Goal: Task Accomplishment & Management: Manage account settings

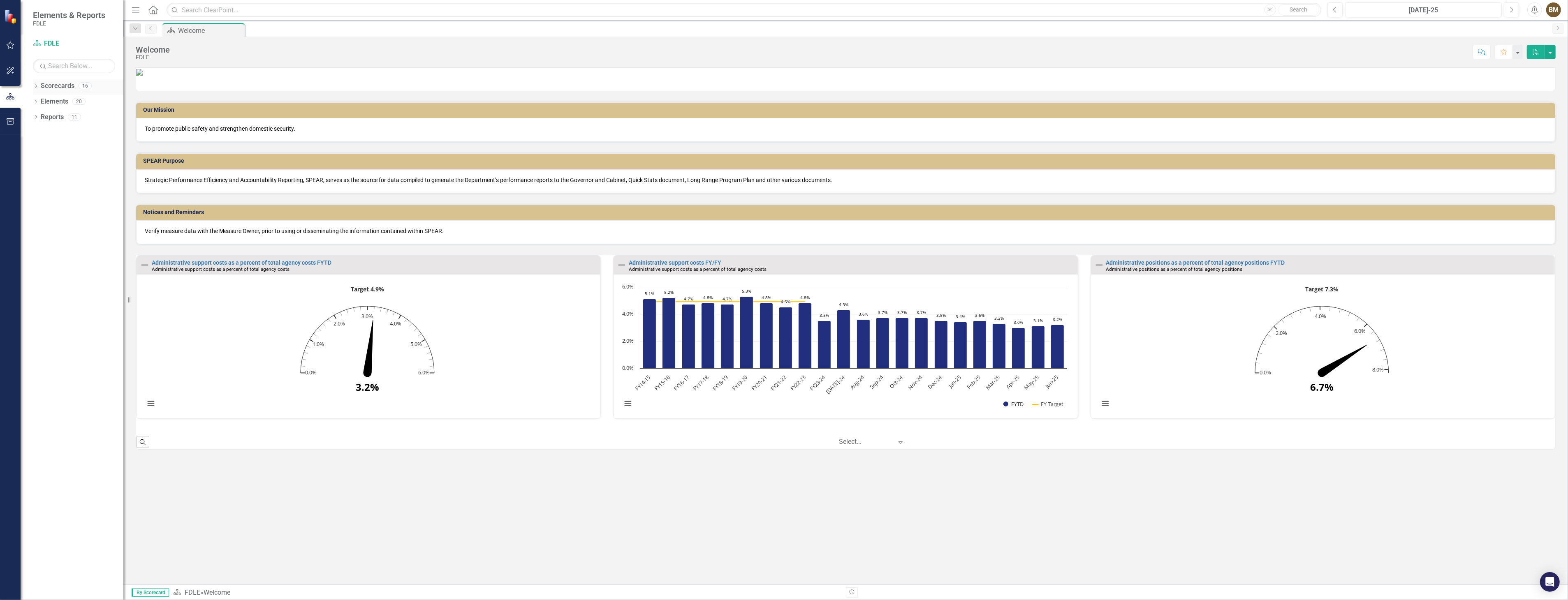
click at [34, 86] on icon "Dropdown" at bounding box center [36, 86] width 6 height 4
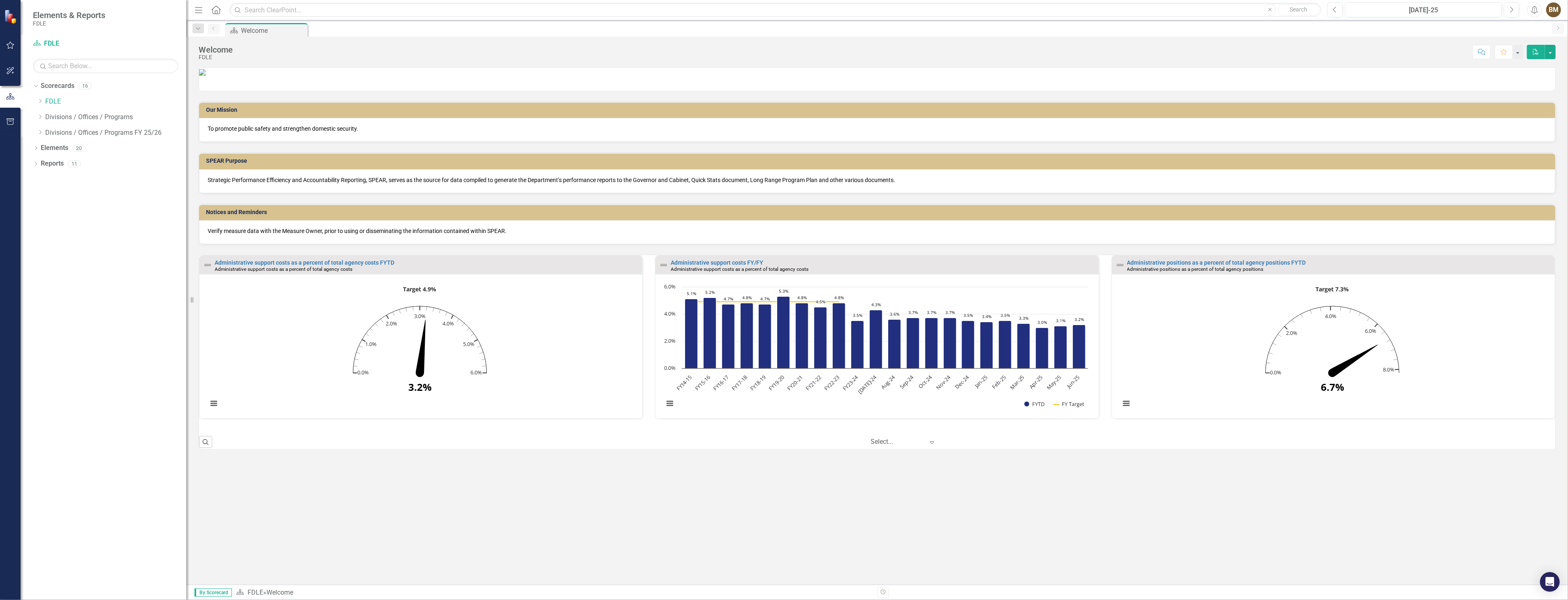
drag, startPoint x: 124, startPoint y: 150, endPoint x: 186, endPoint y: 162, distance: 63.2
click at [186, 162] on div "Resize" at bounding box center [189, 300] width 6 height 600
click at [39, 118] on icon "Dropdown" at bounding box center [40, 117] width 6 height 5
click at [61, 133] on link "BSP" at bounding box center [120, 133] width 133 height 10
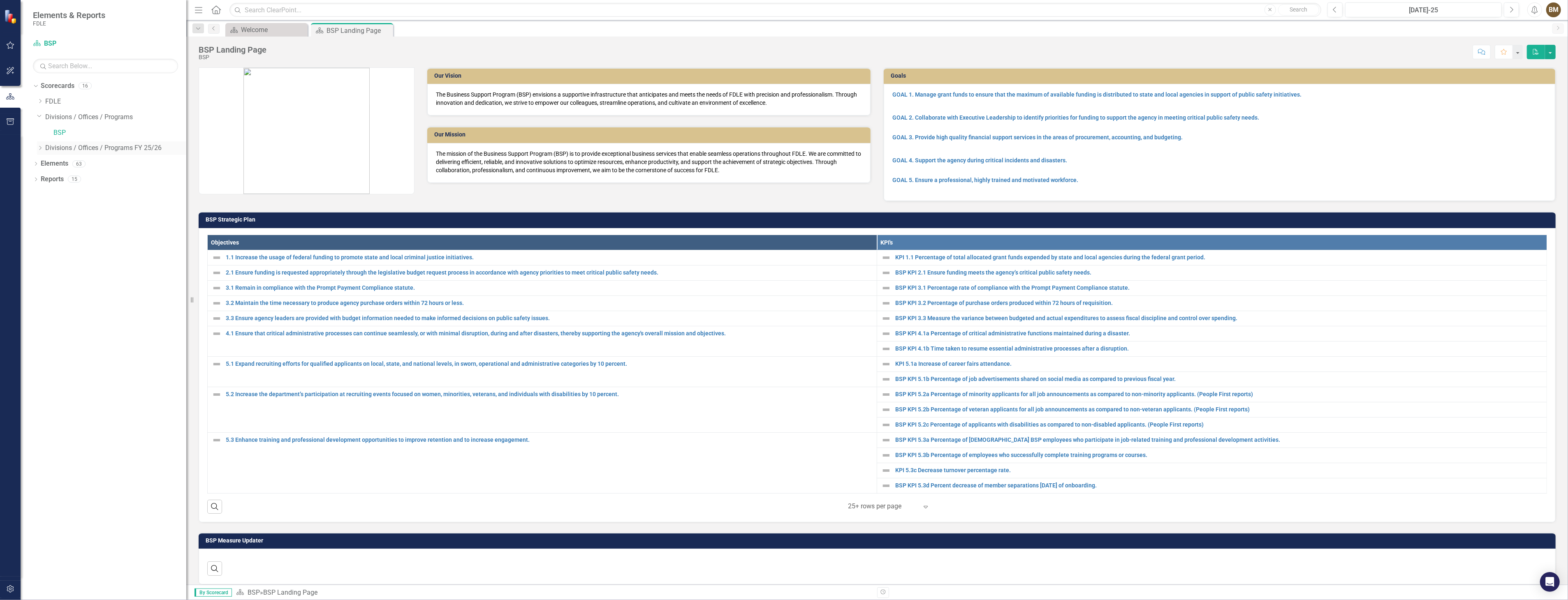
click at [39, 149] on icon "Dropdown" at bounding box center [40, 148] width 6 height 5
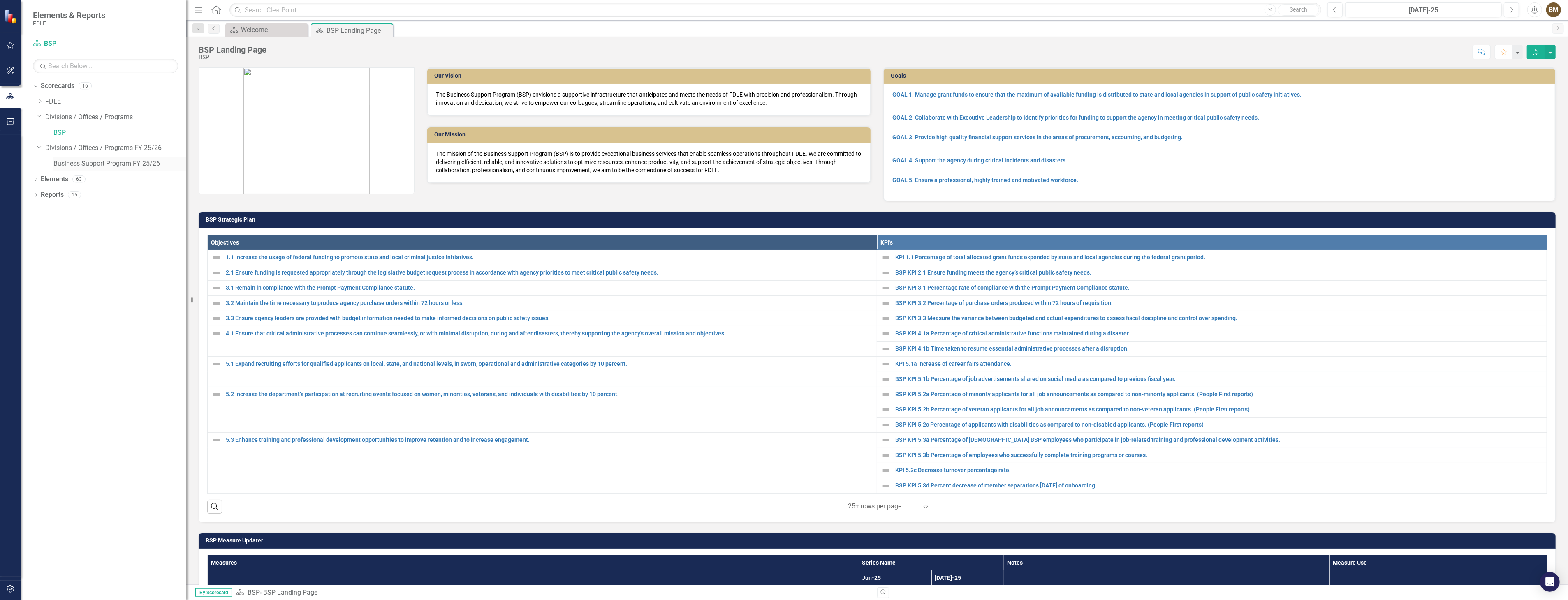
click at [116, 163] on link "Business Support Program FY 25/26" at bounding box center [120, 163] width 133 height 10
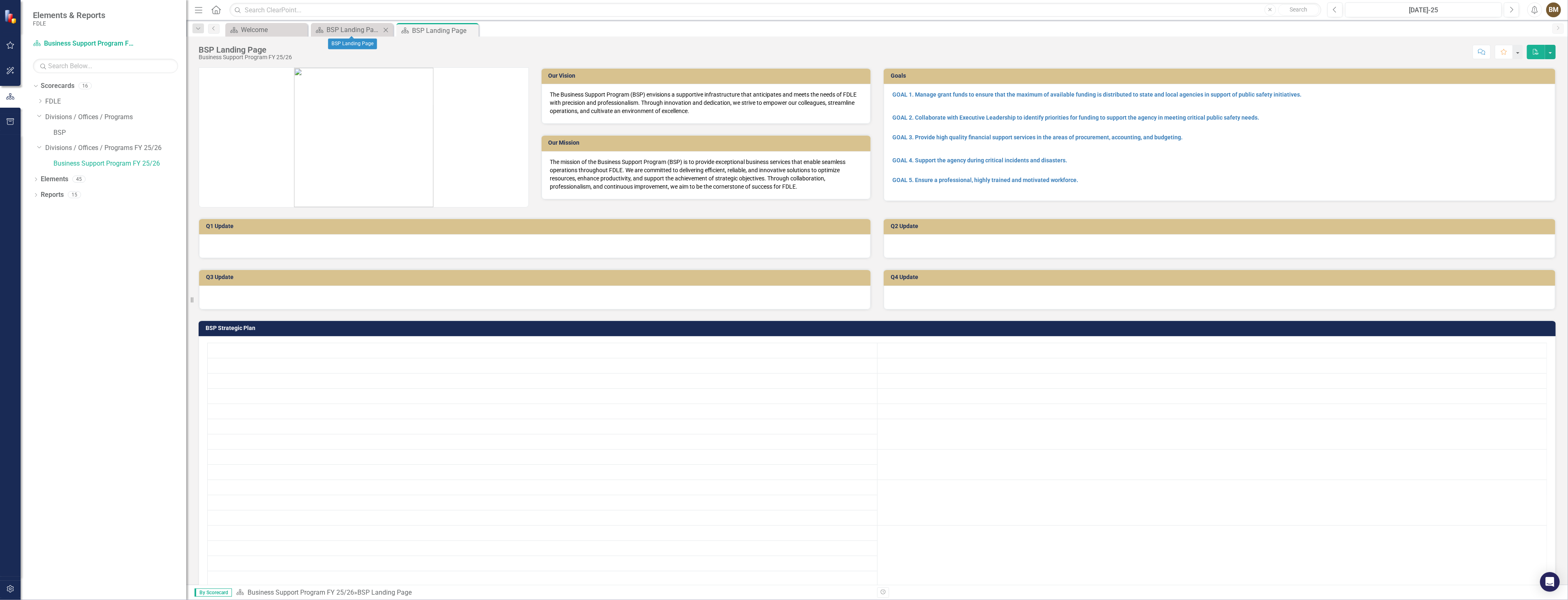
click at [385, 30] on icon "Close" at bounding box center [385, 30] width 8 height 6
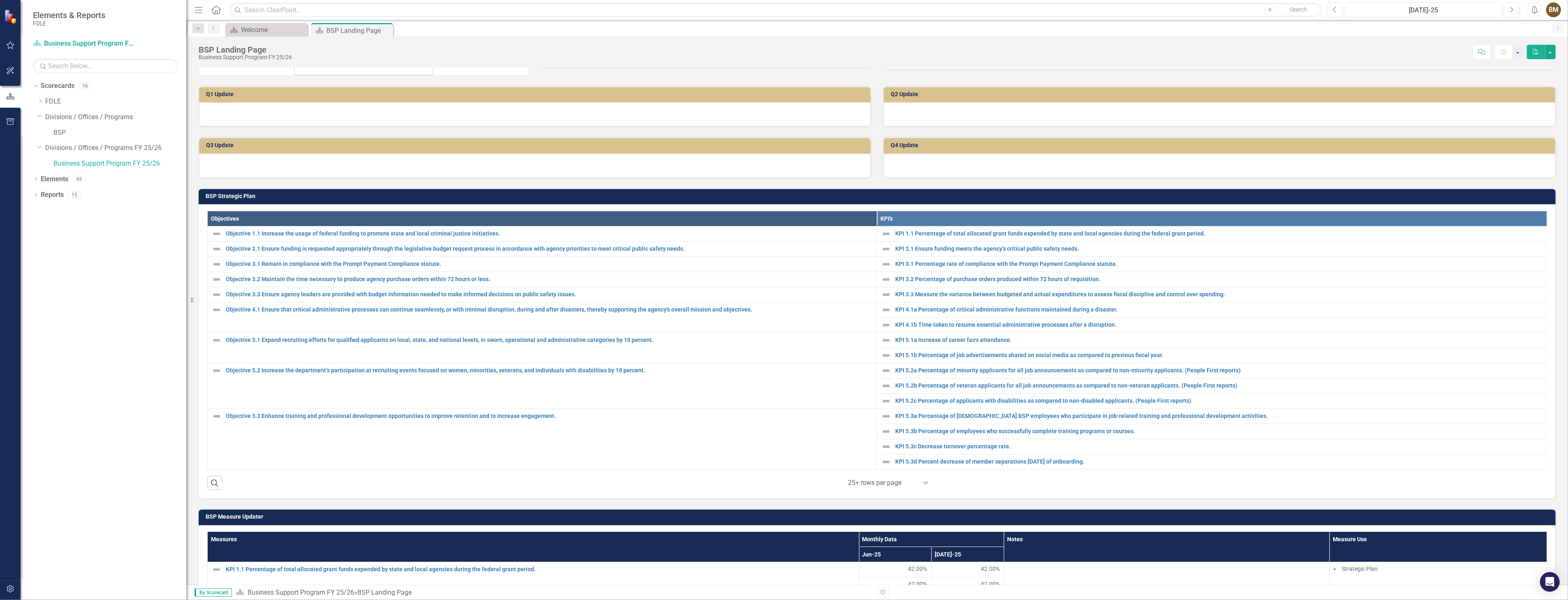
scroll to position [137, 0]
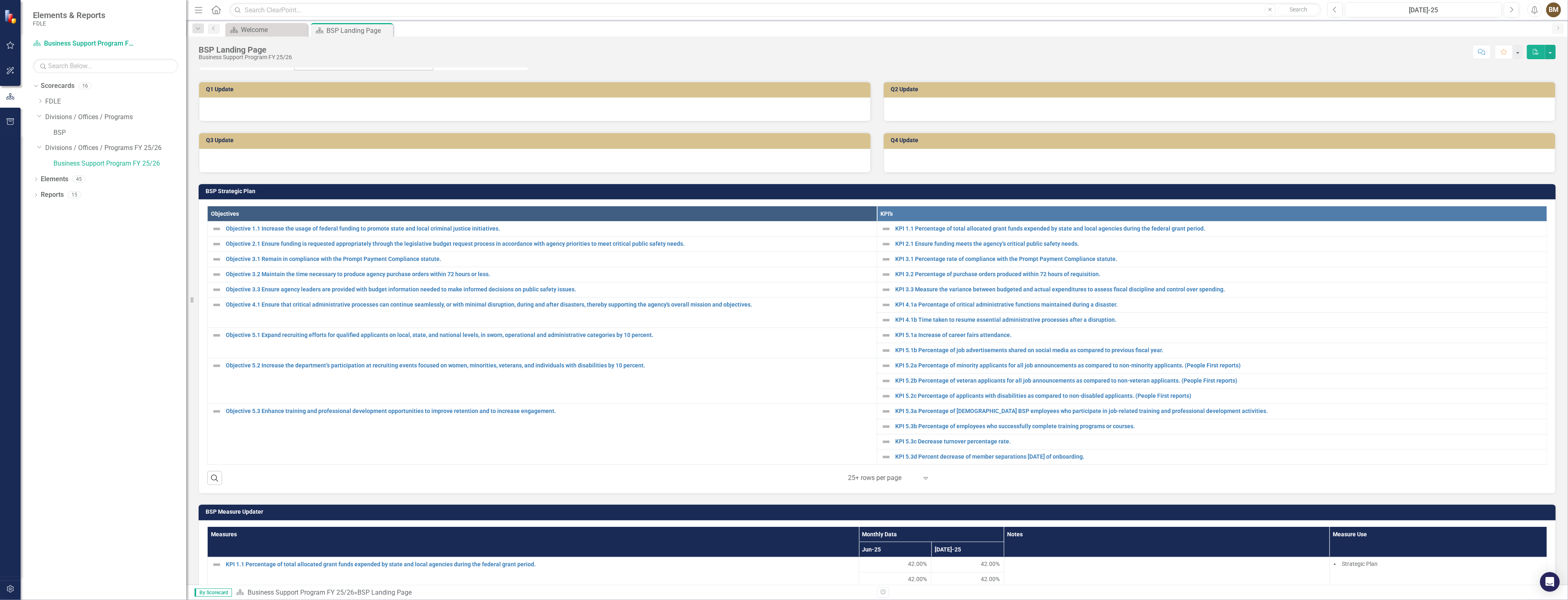
click at [383, 135] on td "Q3 Update" at bounding box center [536, 141] width 661 height 12
click at [921, 365] on link "KPI 5.2a Percentage of minority applicants for all job announcements as compare…" at bounding box center [1219, 365] width 647 height 6
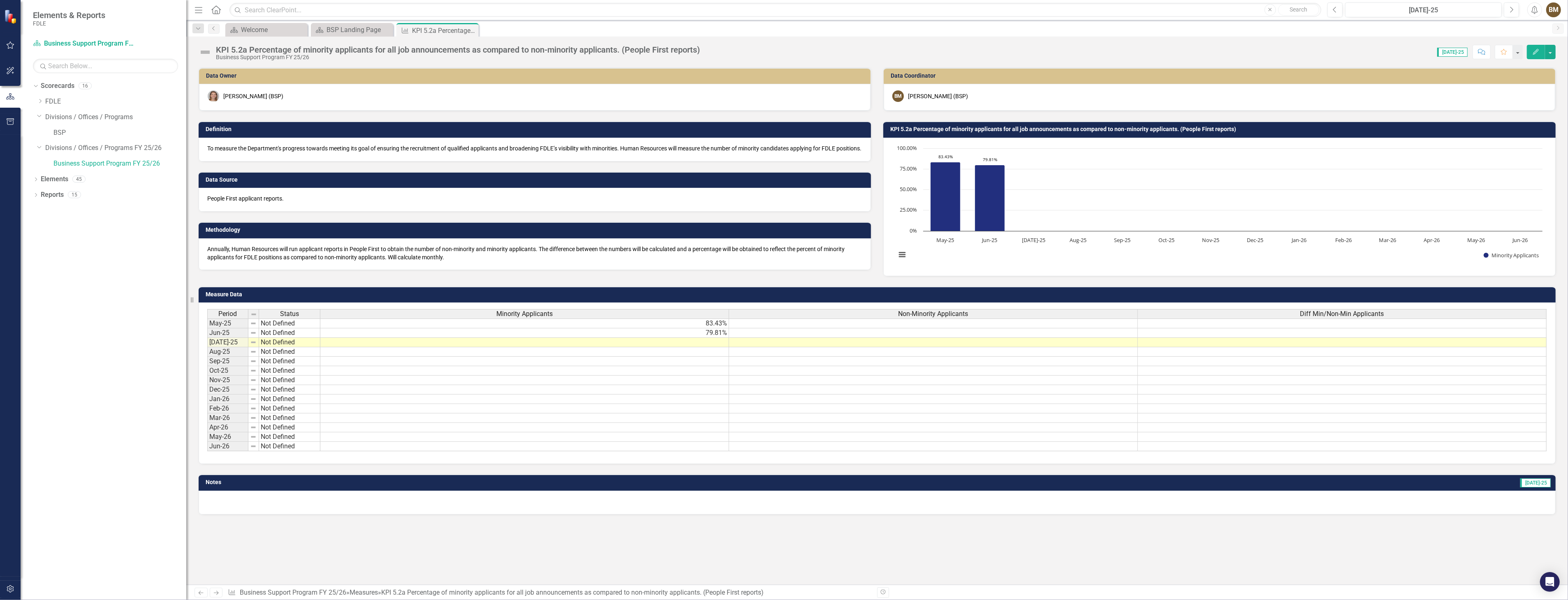
click at [716, 343] on td at bounding box center [525, 343] width 409 height 10
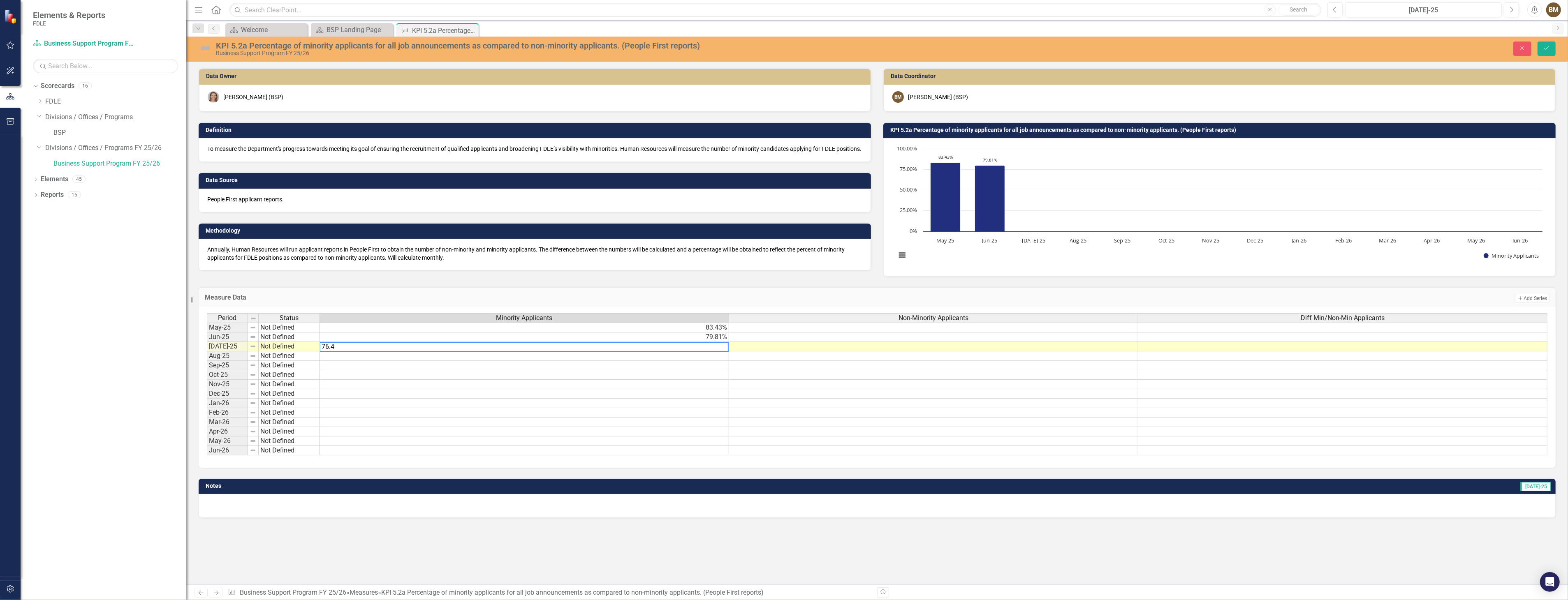
type textarea "76.40"
click at [1546, 50] on icon "Save" at bounding box center [1546, 48] width 8 height 6
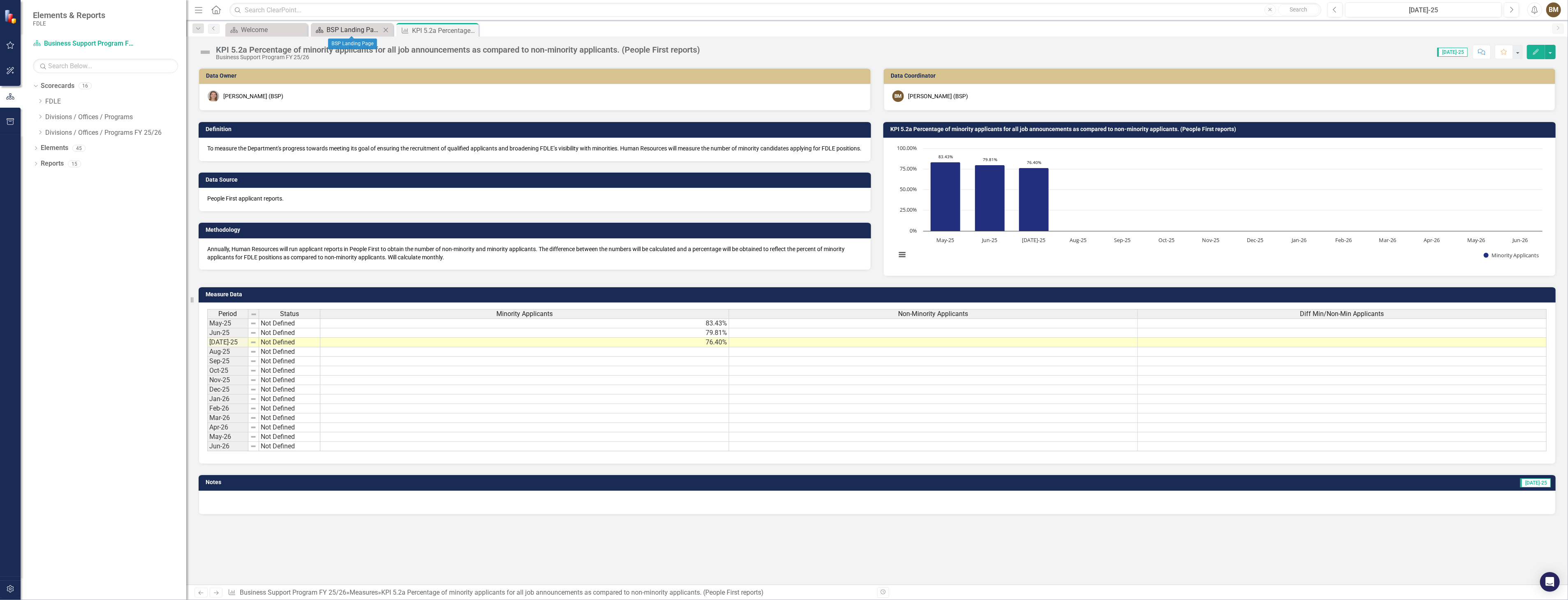
click at [347, 31] on div "BSP Landing Page" at bounding box center [353, 30] width 54 height 10
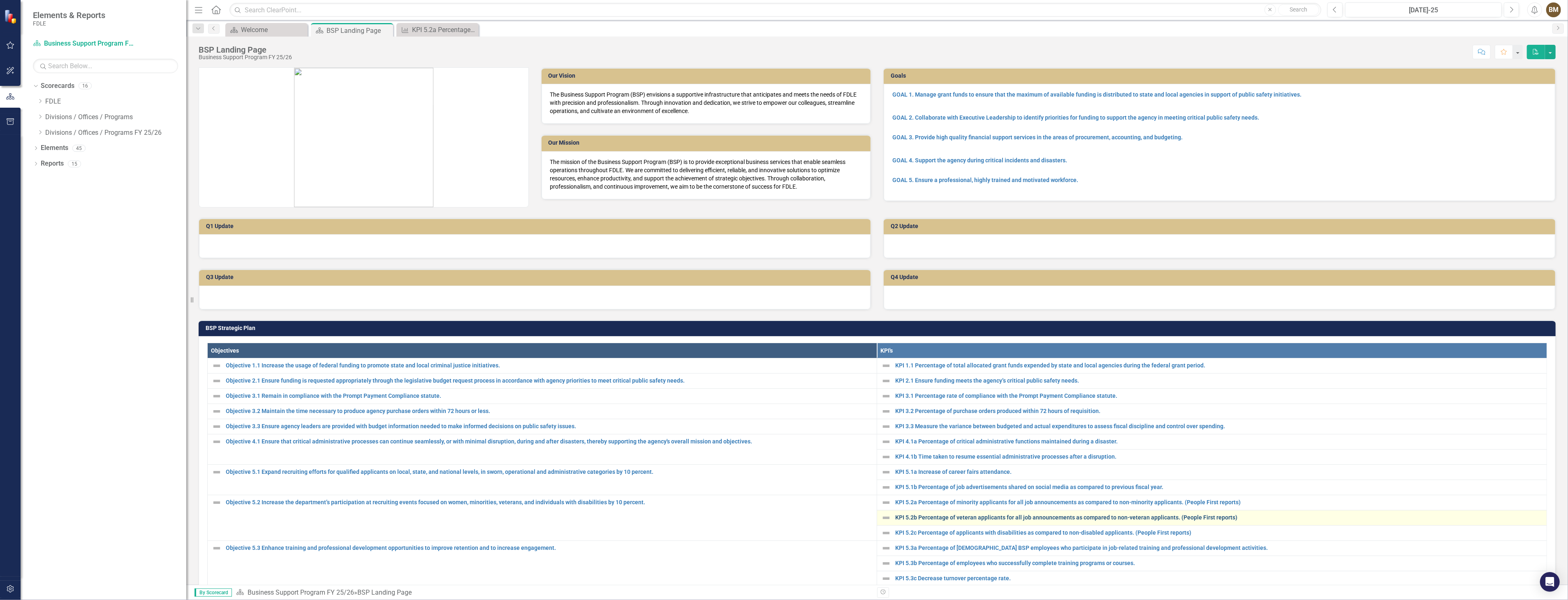
click at [935, 517] on link "KPI 5.2b Percentage of veteran applicants for all job announcements as compared…" at bounding box center [1219, 518] width 647 height 6
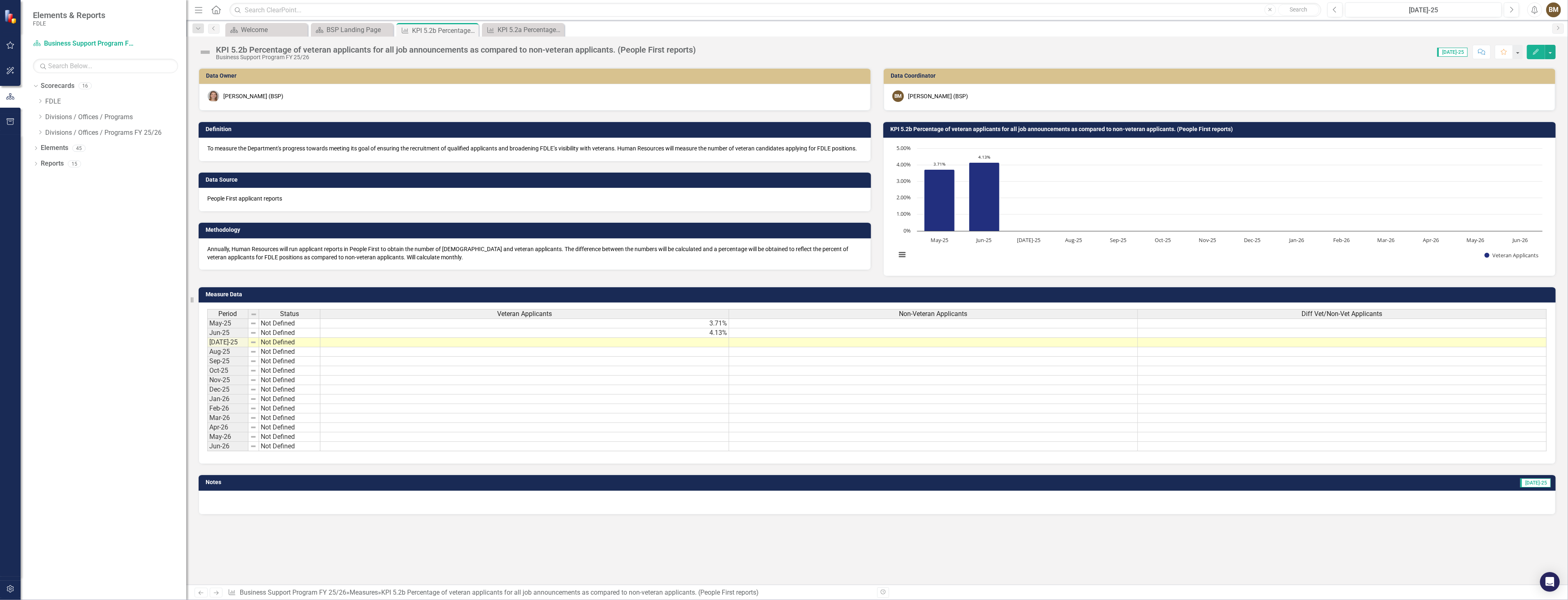
click at [685, 340] on td at bounding box center [525, 343] width 409 height 10
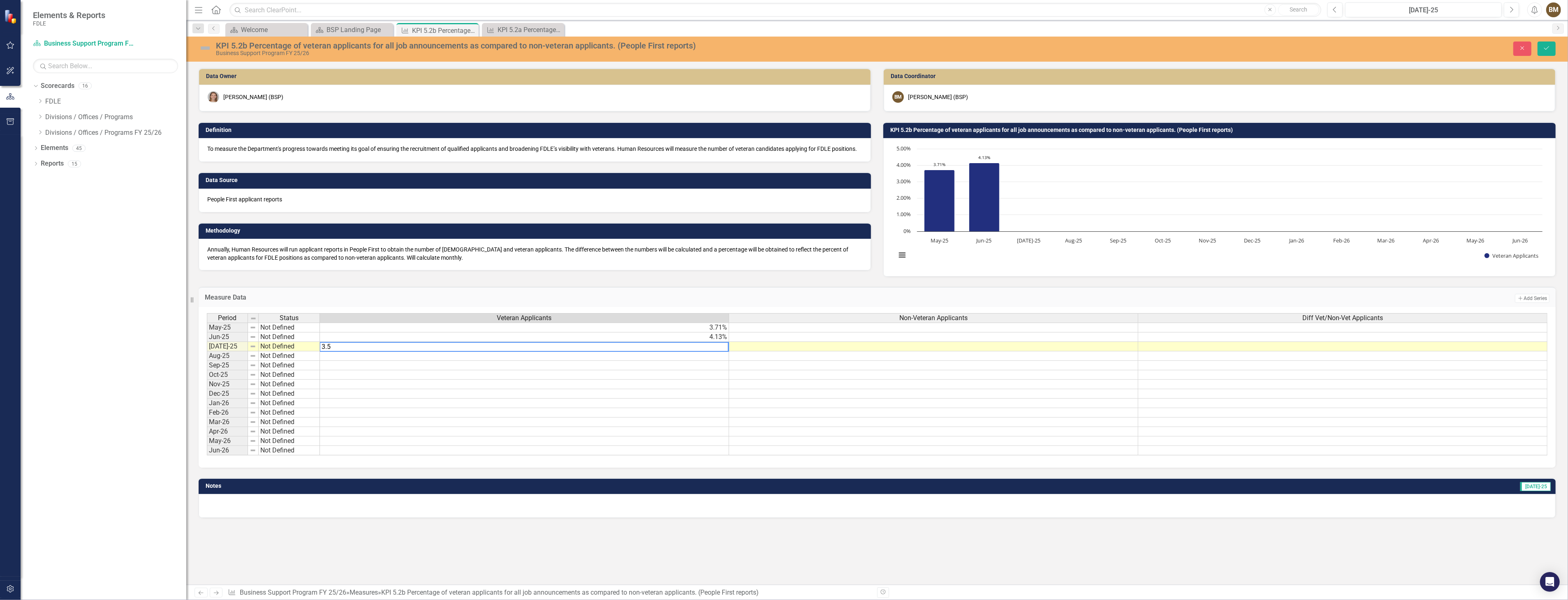
type textarea "3.51"
click at [1551, 47] on button "Save" at bounding box center [1546, 48] width 18 height 15
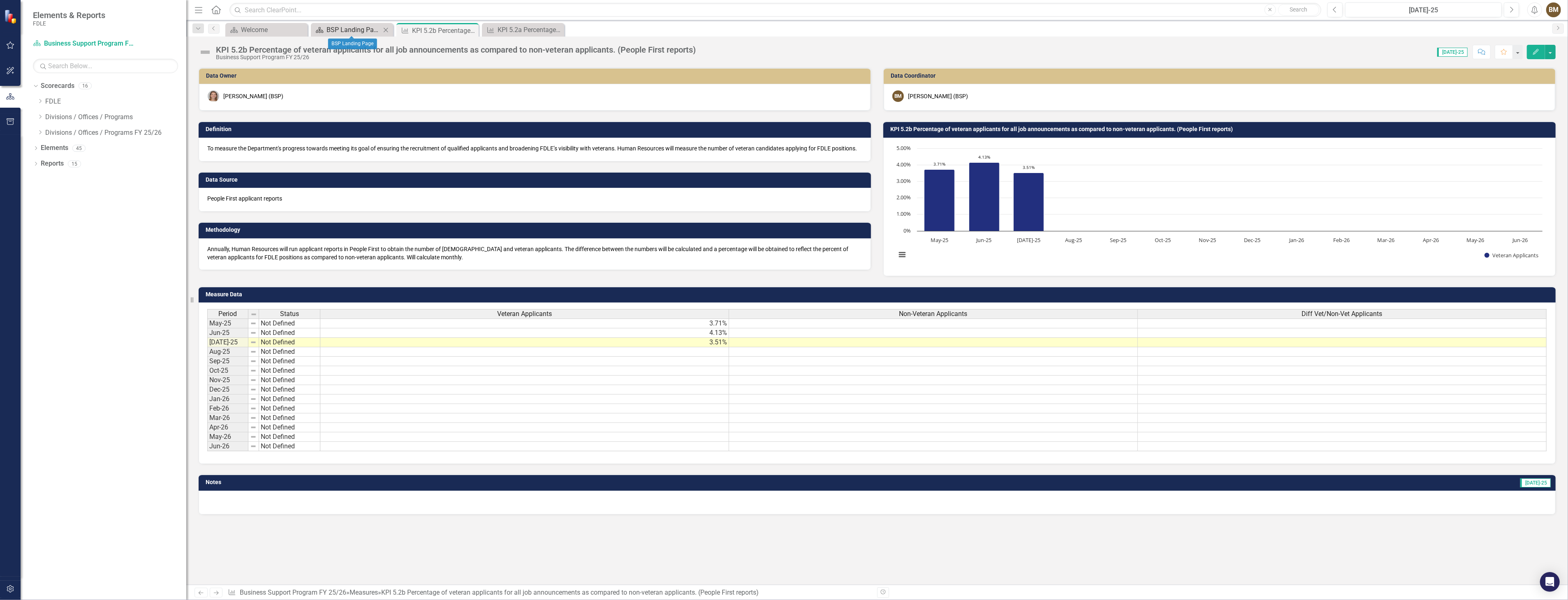
click at [355, 31] on div "BSP Landing Page" at bounding box center [353, 30] width 54 height 10
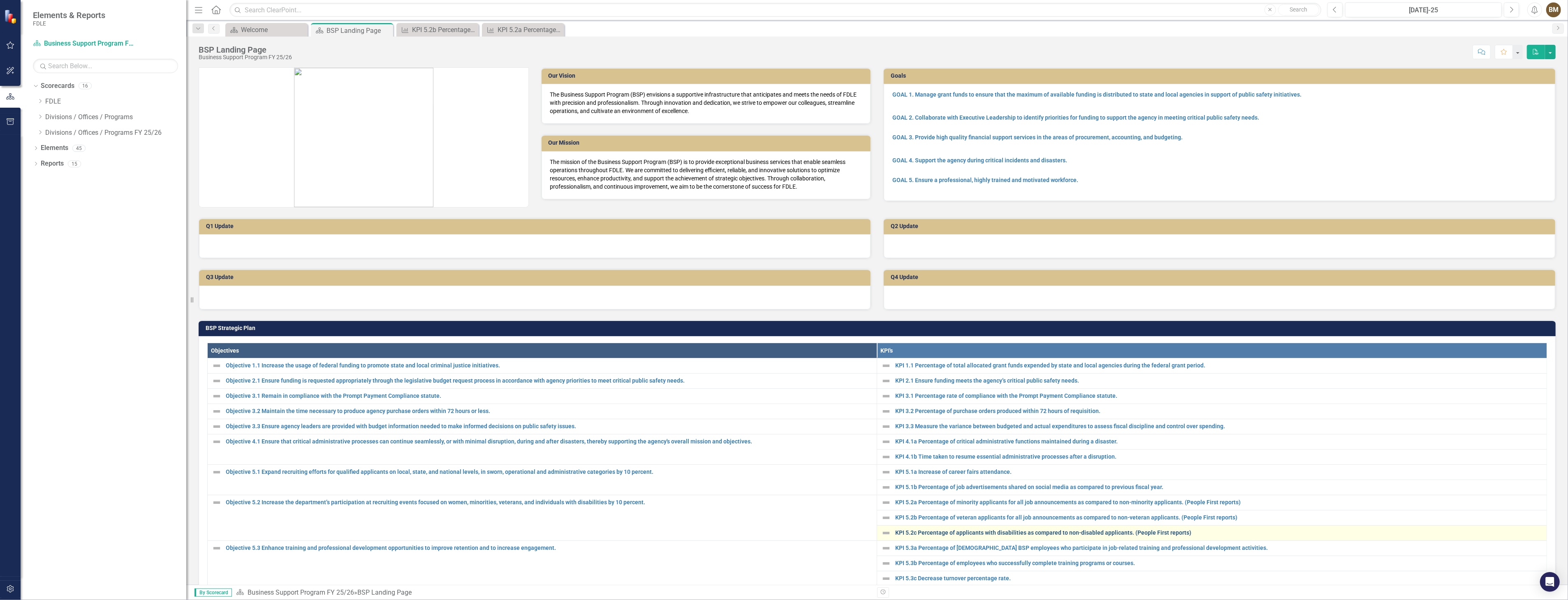
click at [924, 532] on link "KPI 5.2c Percentage of applicants with disabilities as compared to non-disabled…" at bounding box center [1219, 533] width 647 height 6
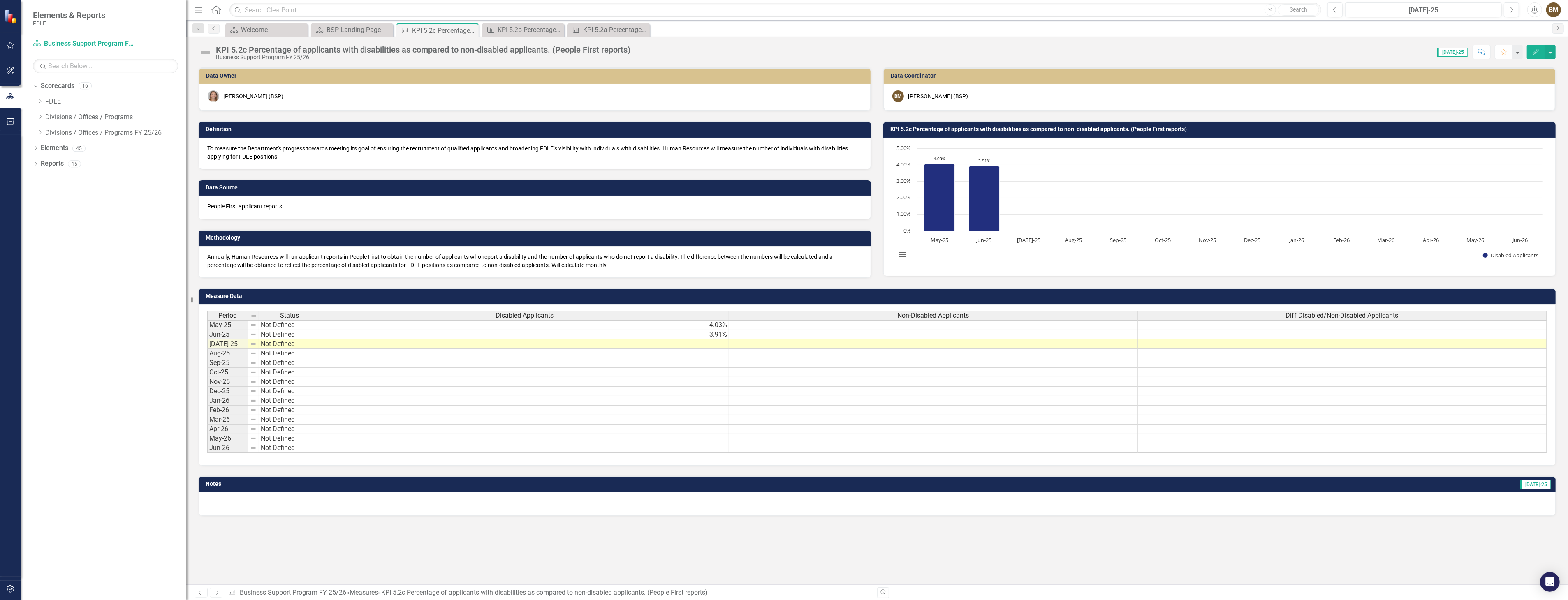
click at [638, 343] on td at bounding box center [525, 344] width 409 height 10
type textarea "."
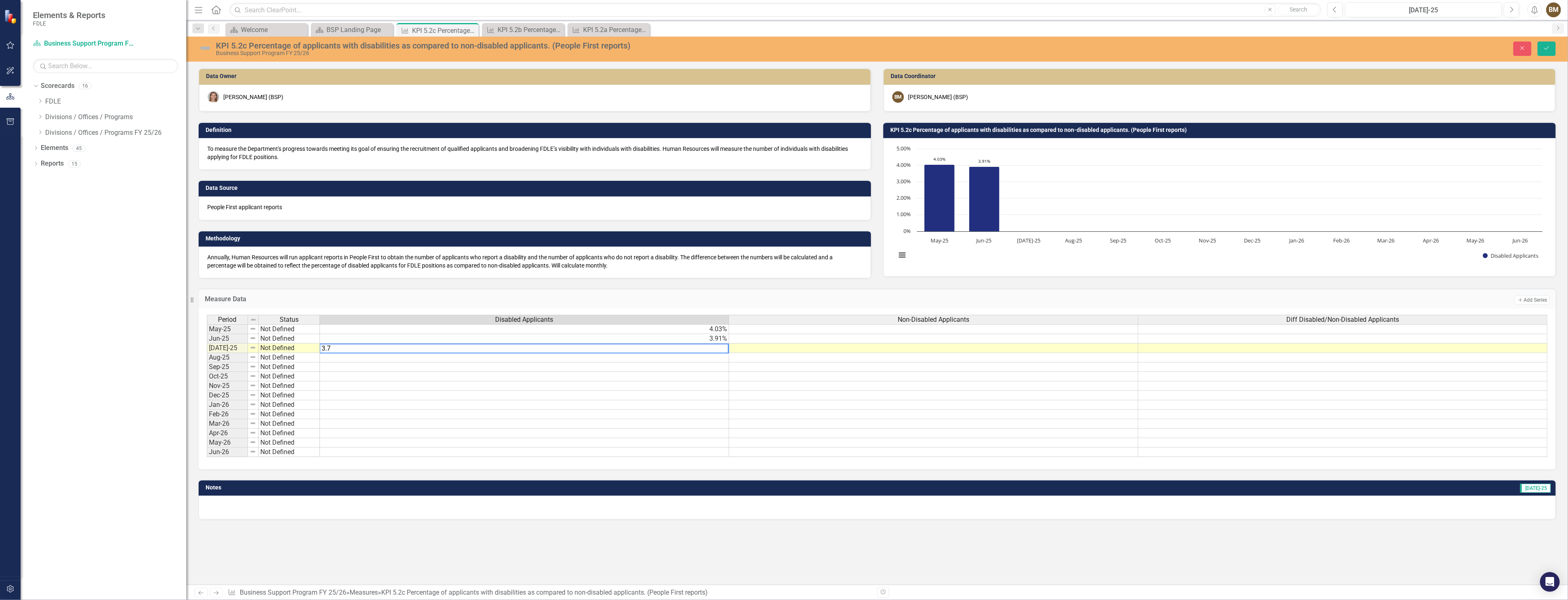
type textarea "3.79"
click at [1551, 47] on button "Save" at bounding box center [1546, 48] width 18 height 15
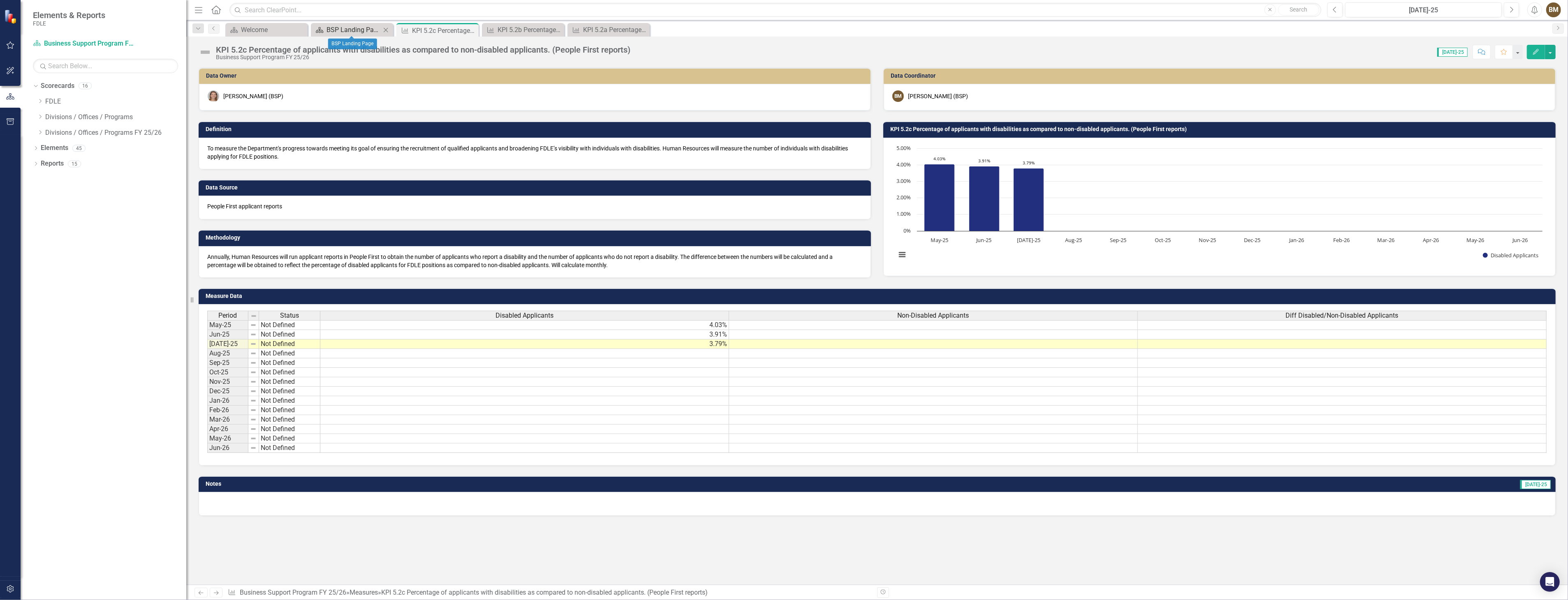
click at [358, 31] on div "BSP Landing Page" at bounding box center [353, 30] width 54 height 10
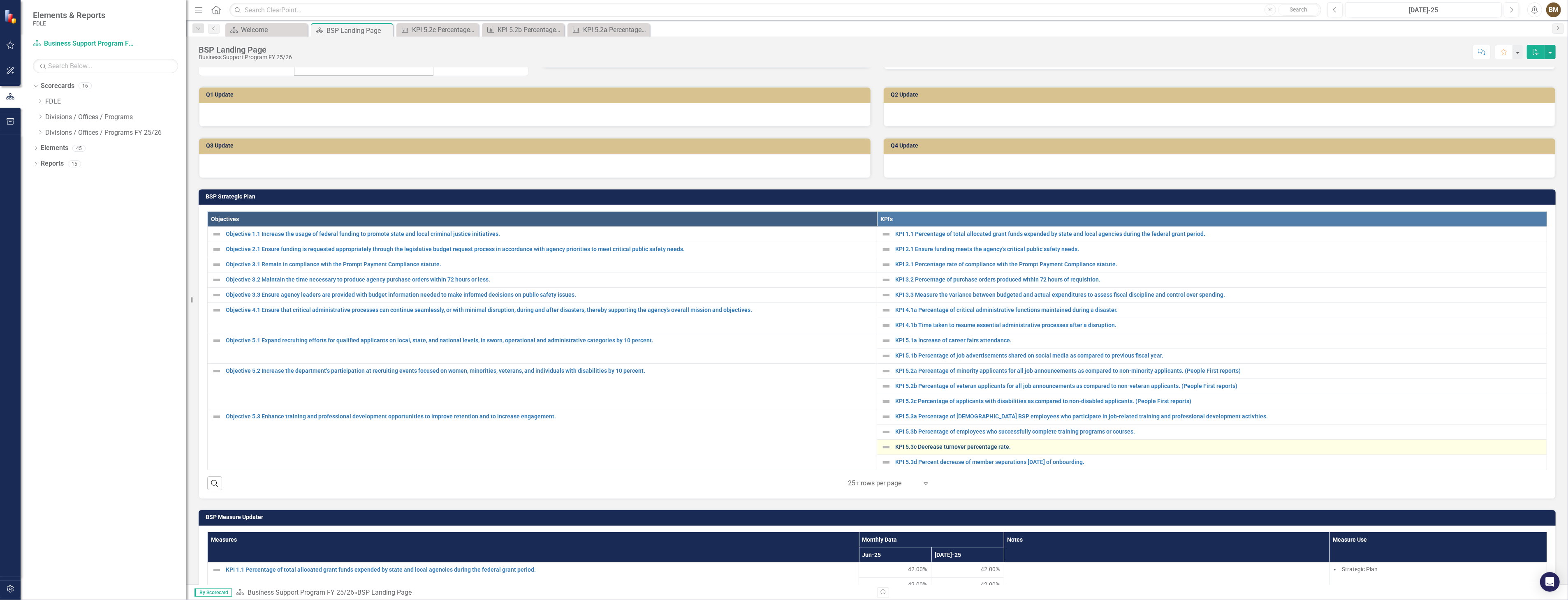
scroll to position [137, 0]
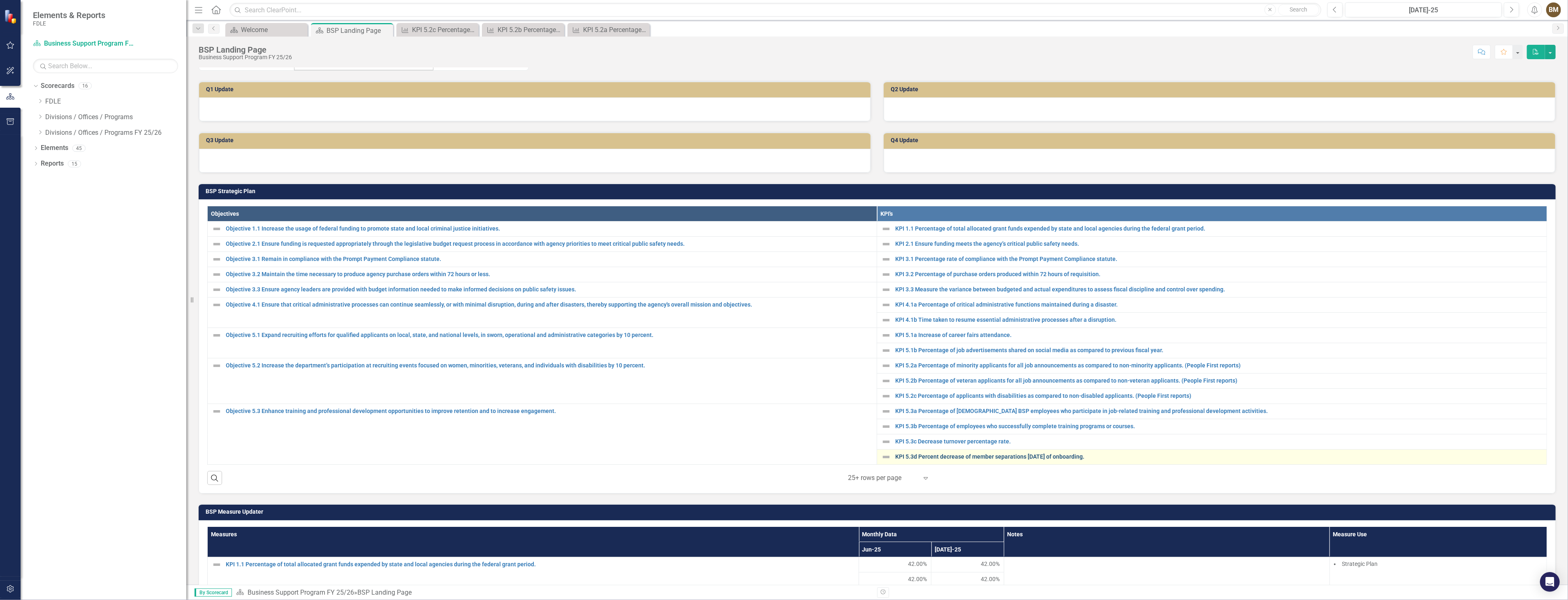
click at [943, 456] on link "KPI 5.3d Percent decrease of member separations [DATE] of onboarding." at bounding box center [1219, 457] width 647 height 6
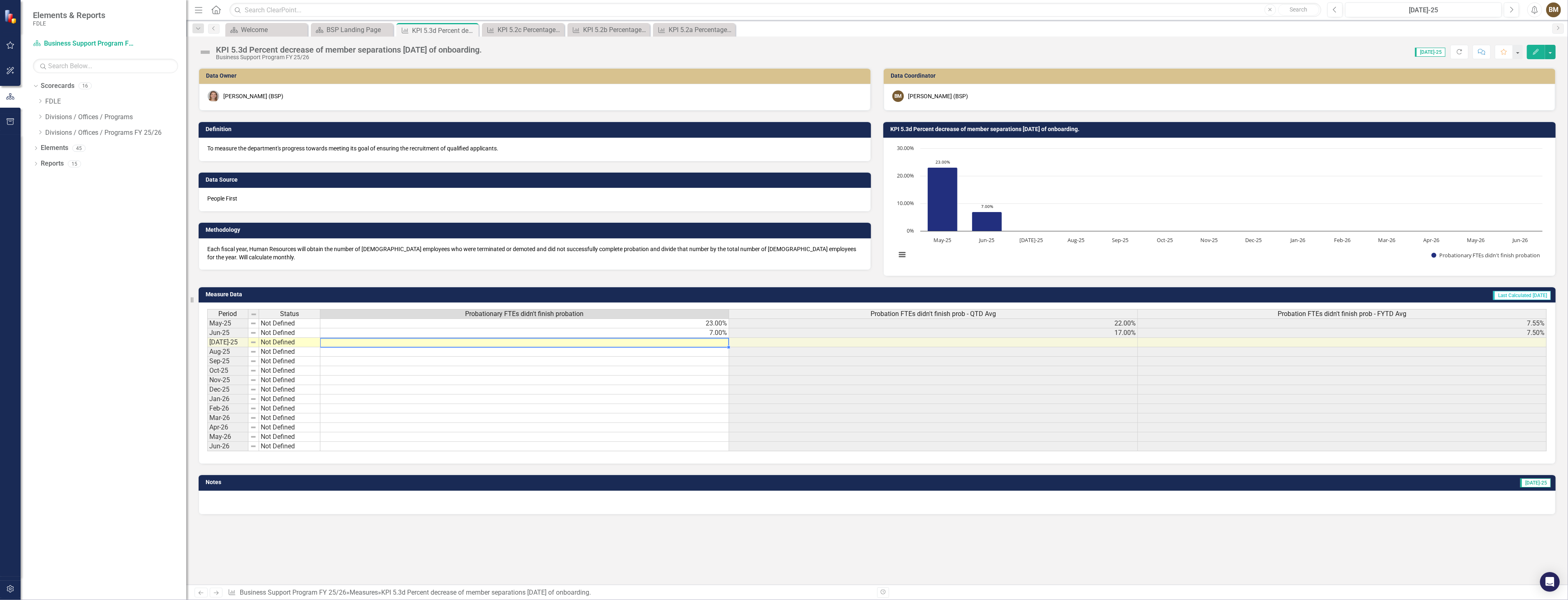
click at [708, 343] on td at bounding box center [525, 343] width 409 height 10
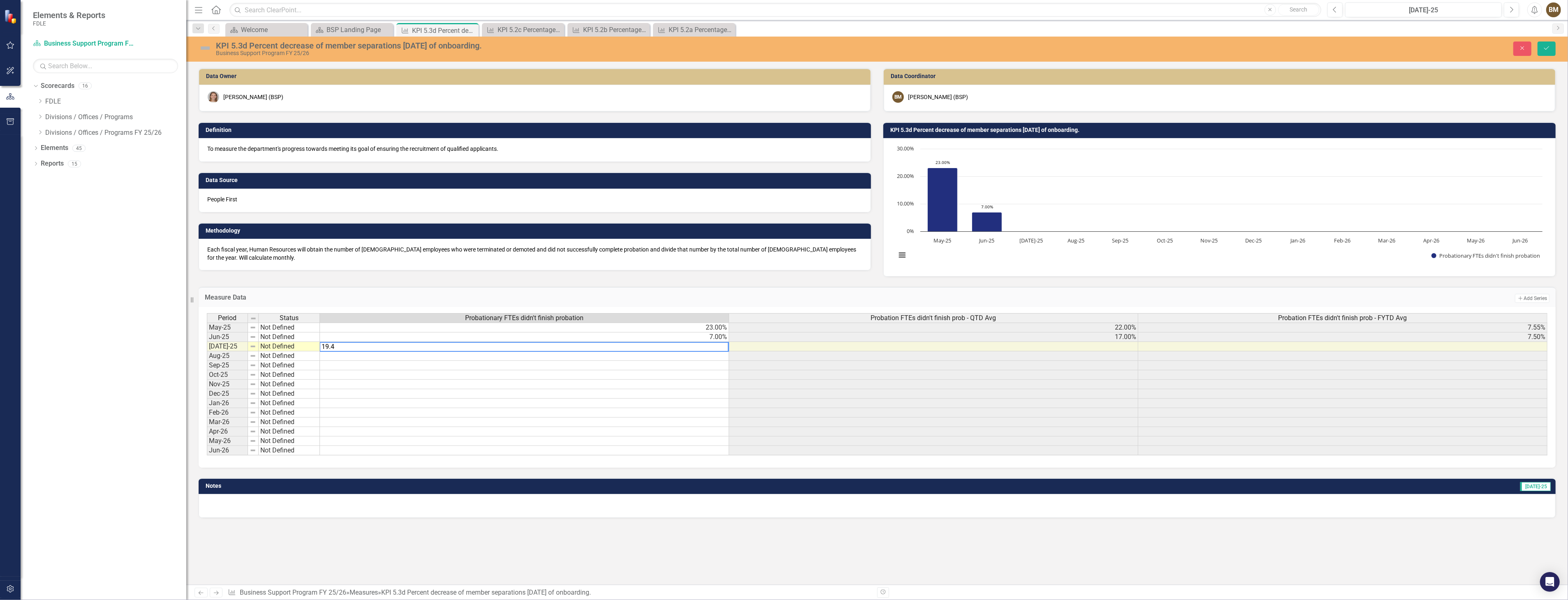
type textarea "19.44"
click at [1543, 46] on icon "Save" at bounding box center [1546, 48] width 8 height 6
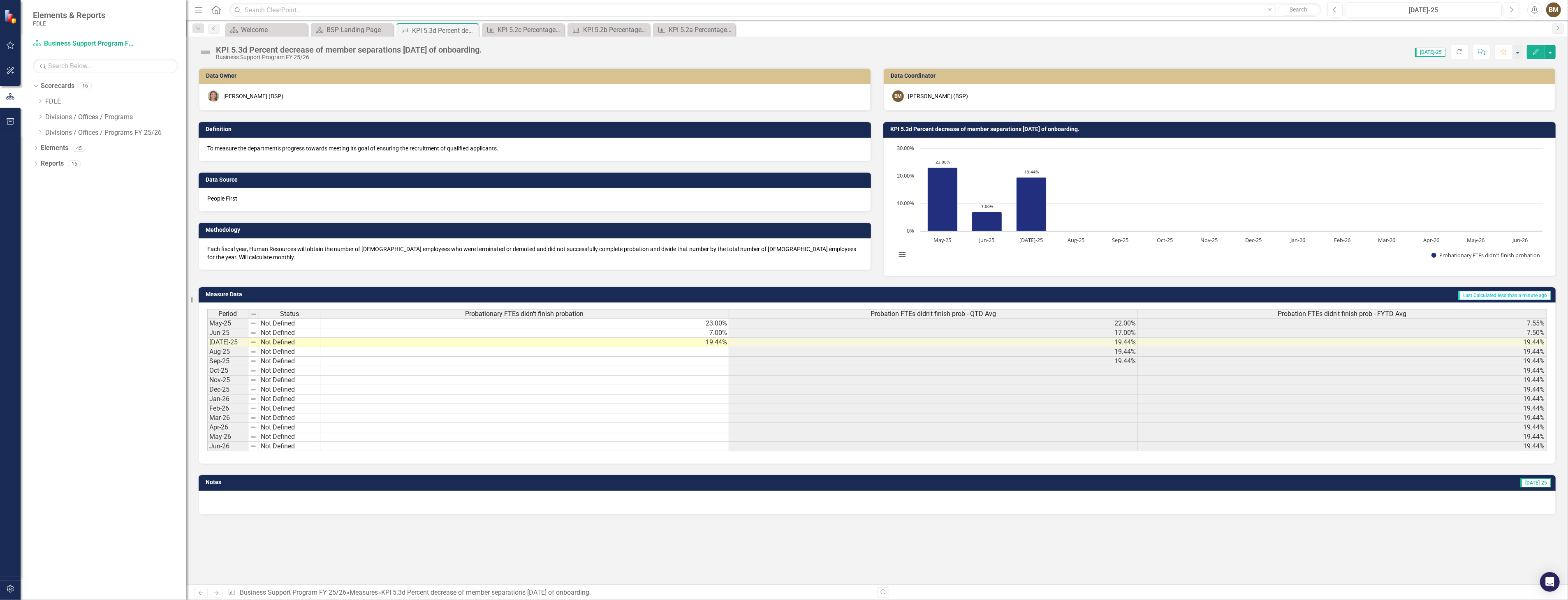
click at [911, 477] on div "Notes [DATE]-25" at bounding box center [877, 489] width 1369 height 50
